Goal: Information Seeking & Learning: Learn about a topic

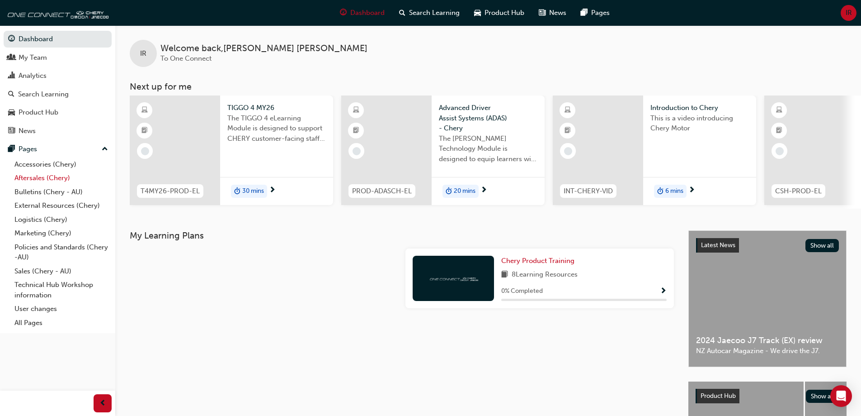
click at [47, 177] on link "Aftersales (Chery)" at bounding box center [61, 178] width 101 height 14
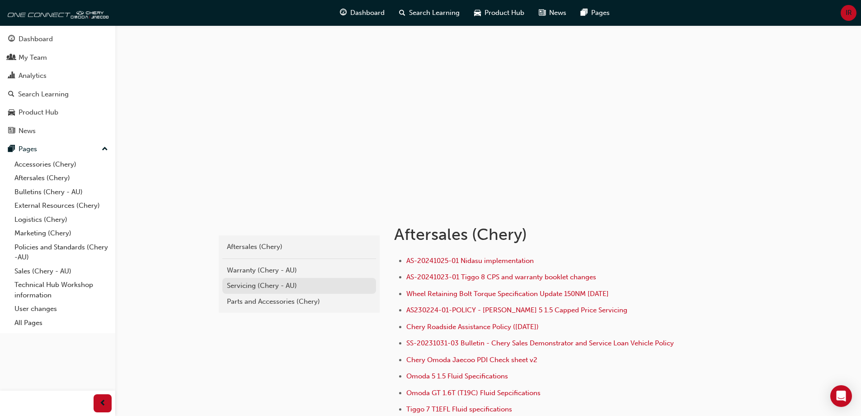
click at [254, 284] on div "Servicing (Chery - AU)" at bounding box center [299, 285] width 145 height 10
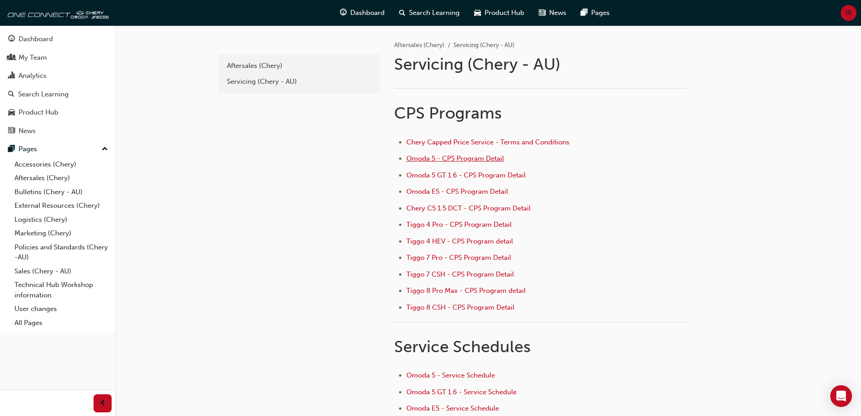
click at [471, 158] on span "Omoda 5 - CPS Program Detail" at bounding box center [456, 158] width 98 height 8
